Goal: Find specific fact: Find contact information

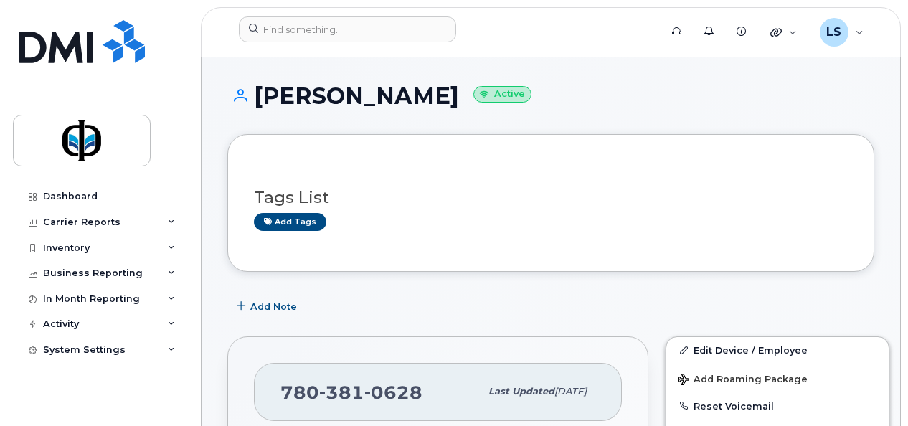
scroll to position [249, 0]
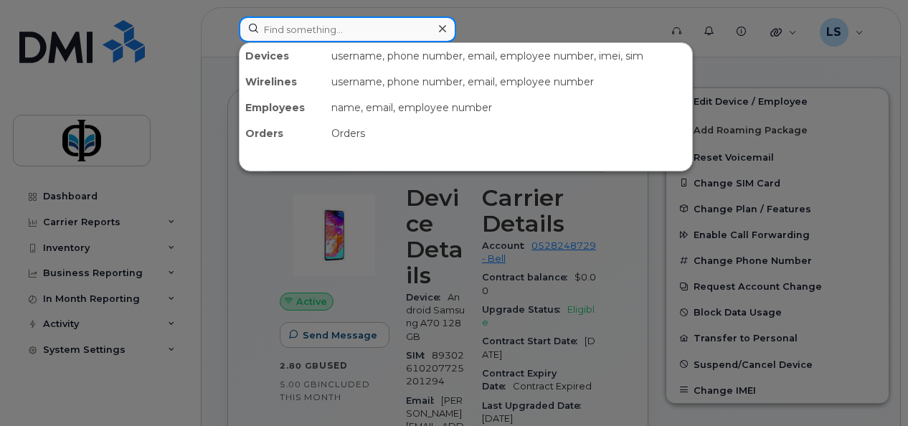
click at [409, 24] on input at bounding box center [347, 29] width 217 height 26
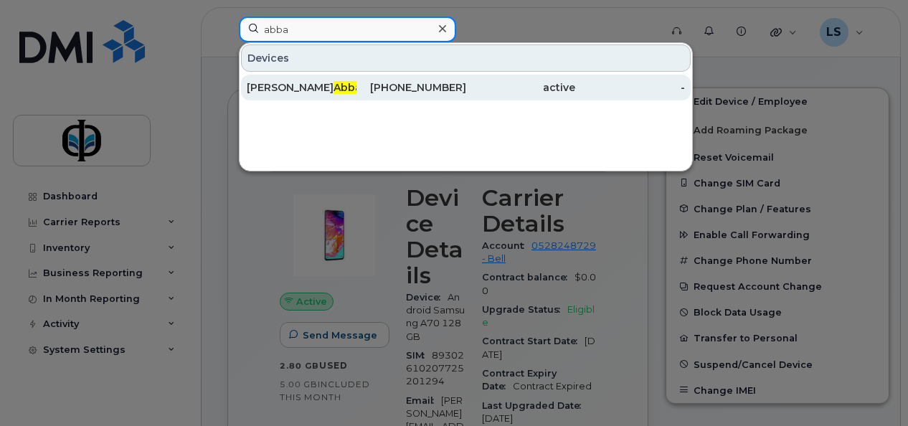
type input "abba"
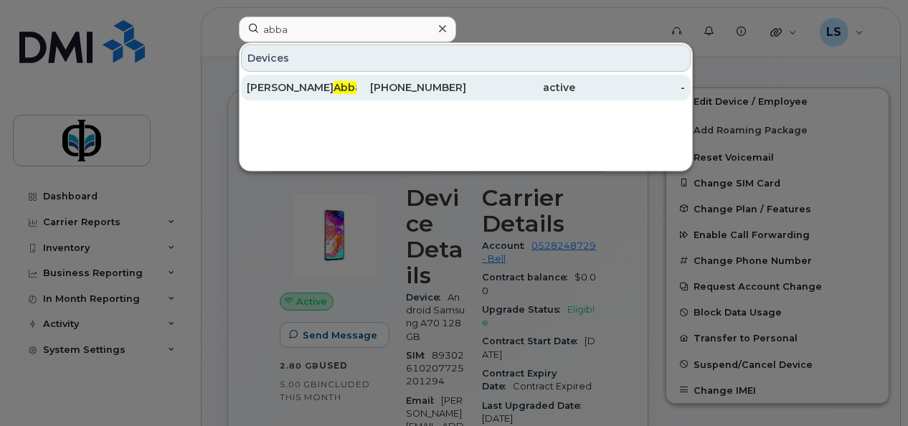
click at [460, 92] on div "[PHONE_NUMBER]" at bounding box center [411, 87] width 110 height 14
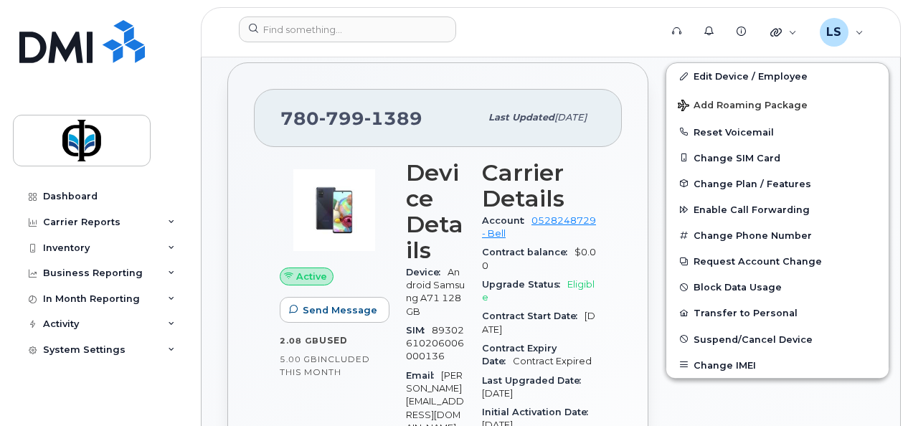
scroll to position [275, 0]
